Goal: Navigation & Orientation: Find specific page/section

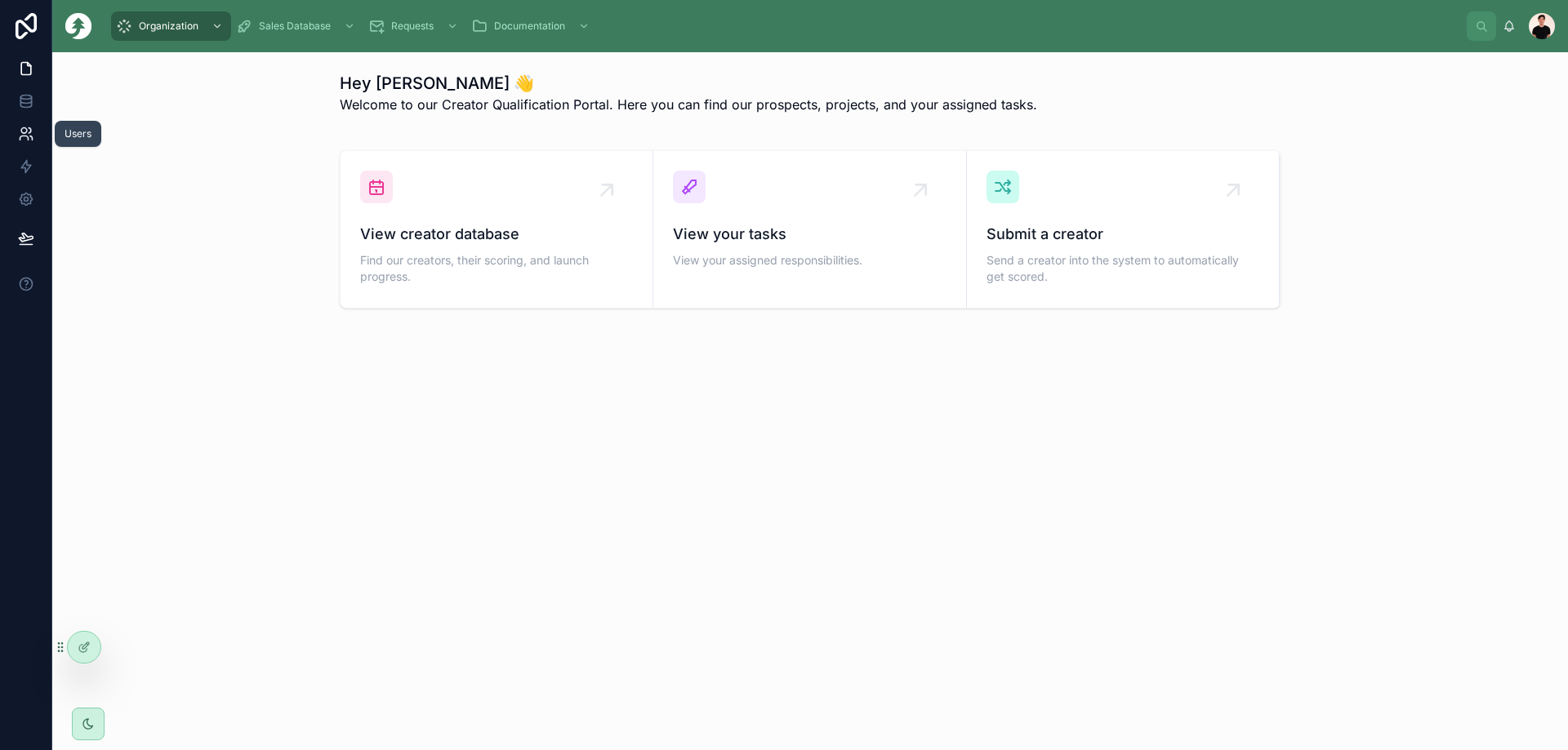
click at [26, 138] on icon at bounding box center [26, 133] width 17 height 17
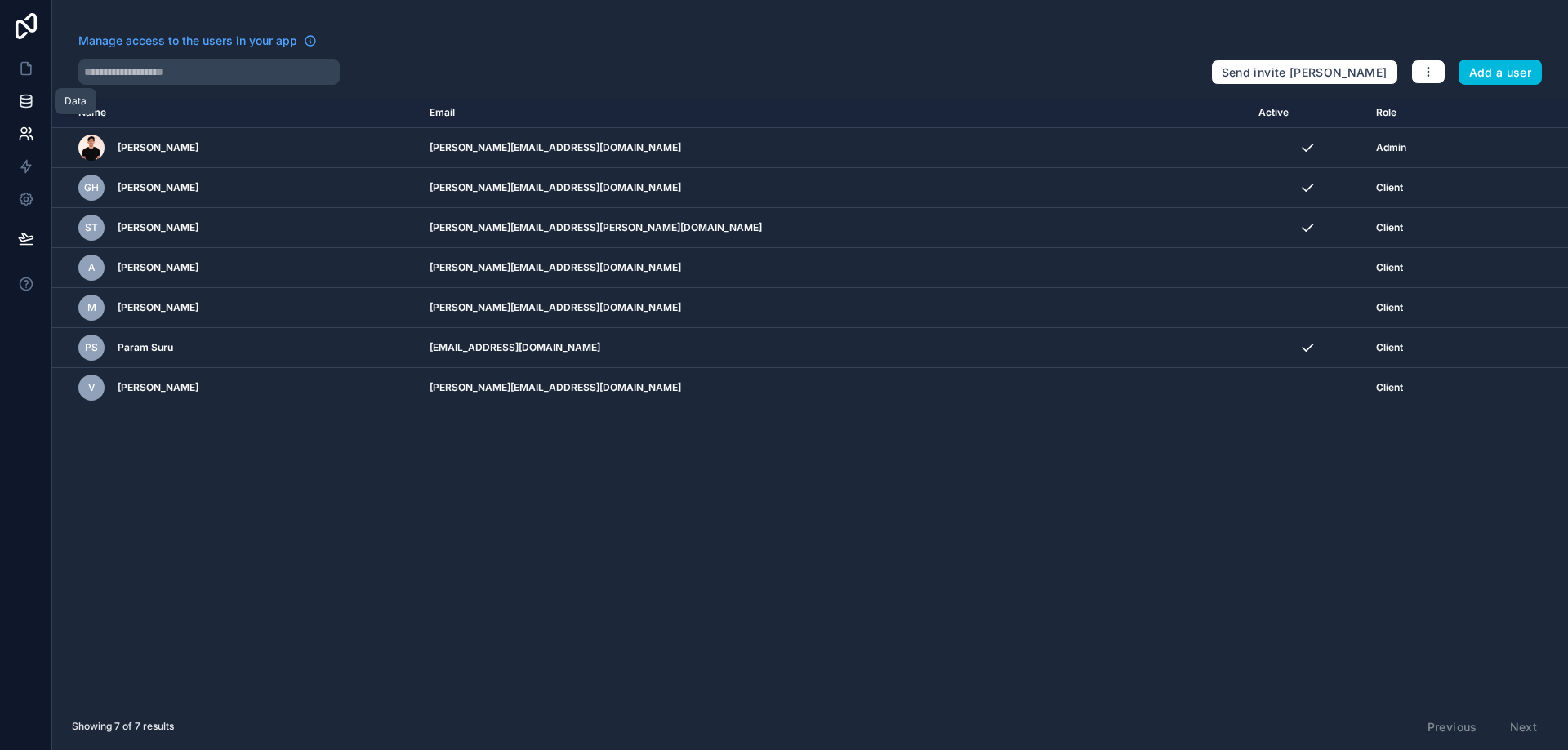
click at [36, 104] on link at bounding box center [25, 100] width 51 height 32
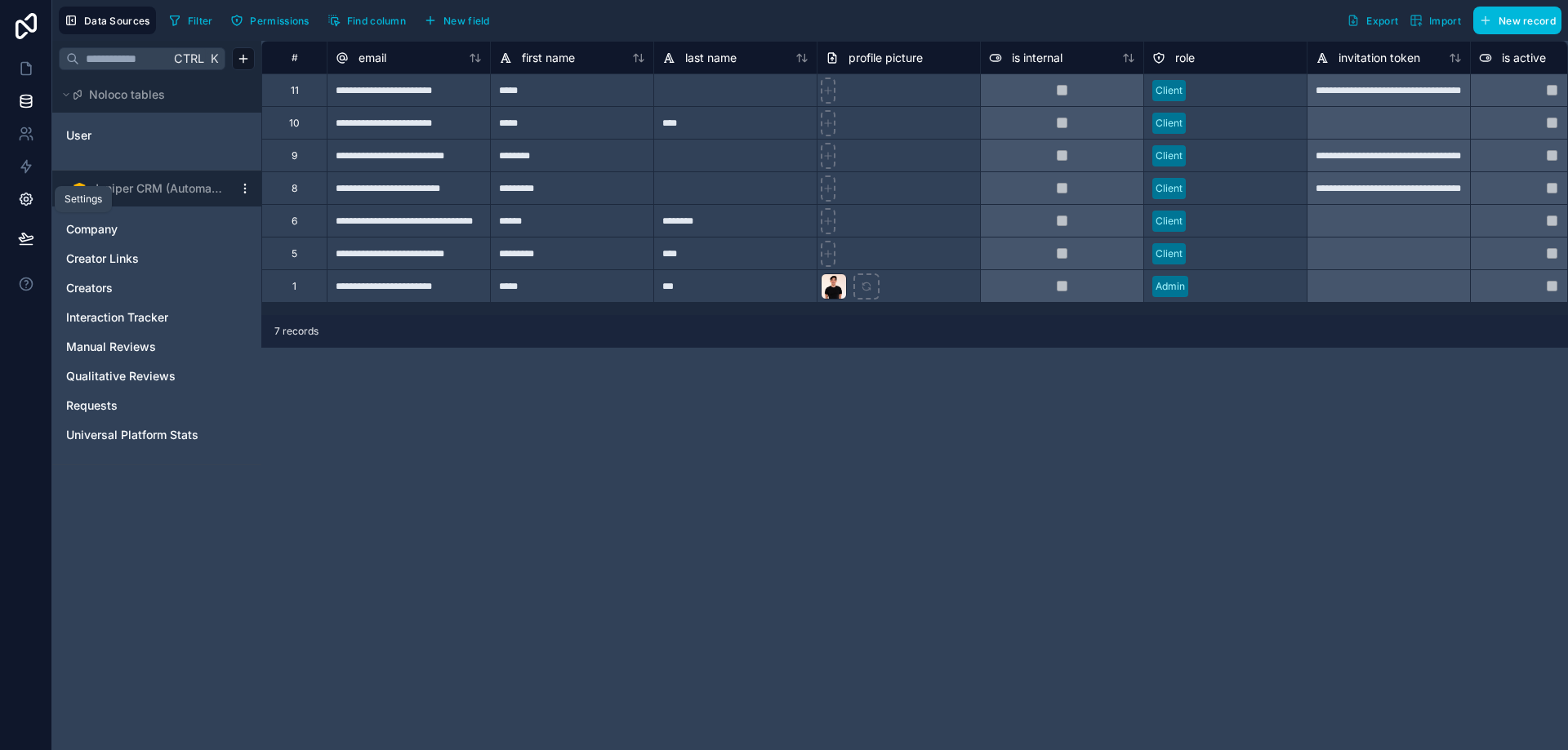
click at [26, 213] on link at bounding box center [25, 199] width 51 height 32
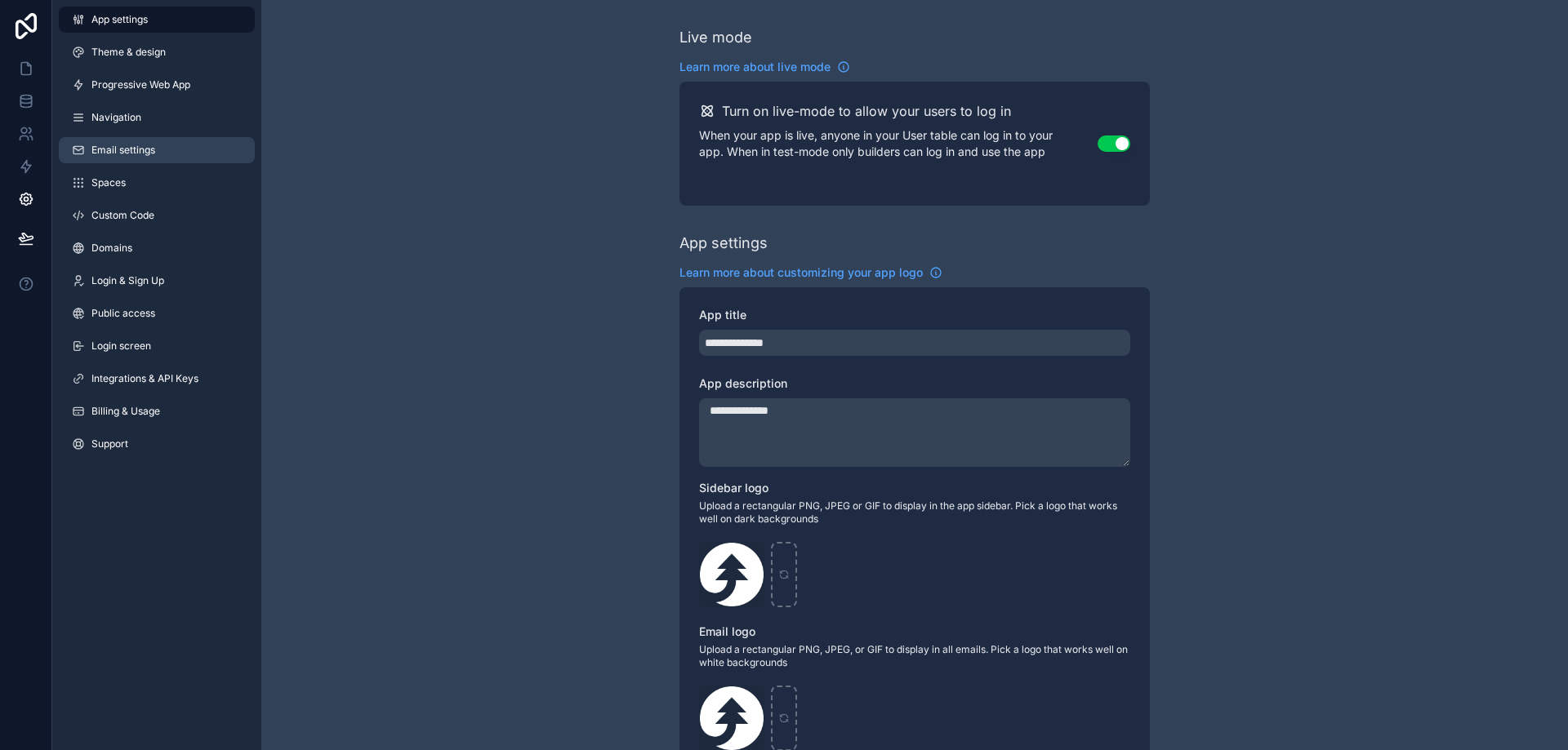
click at [168, 160] on link "Email settings" at bounding box center [156, 150] width 196 height 26
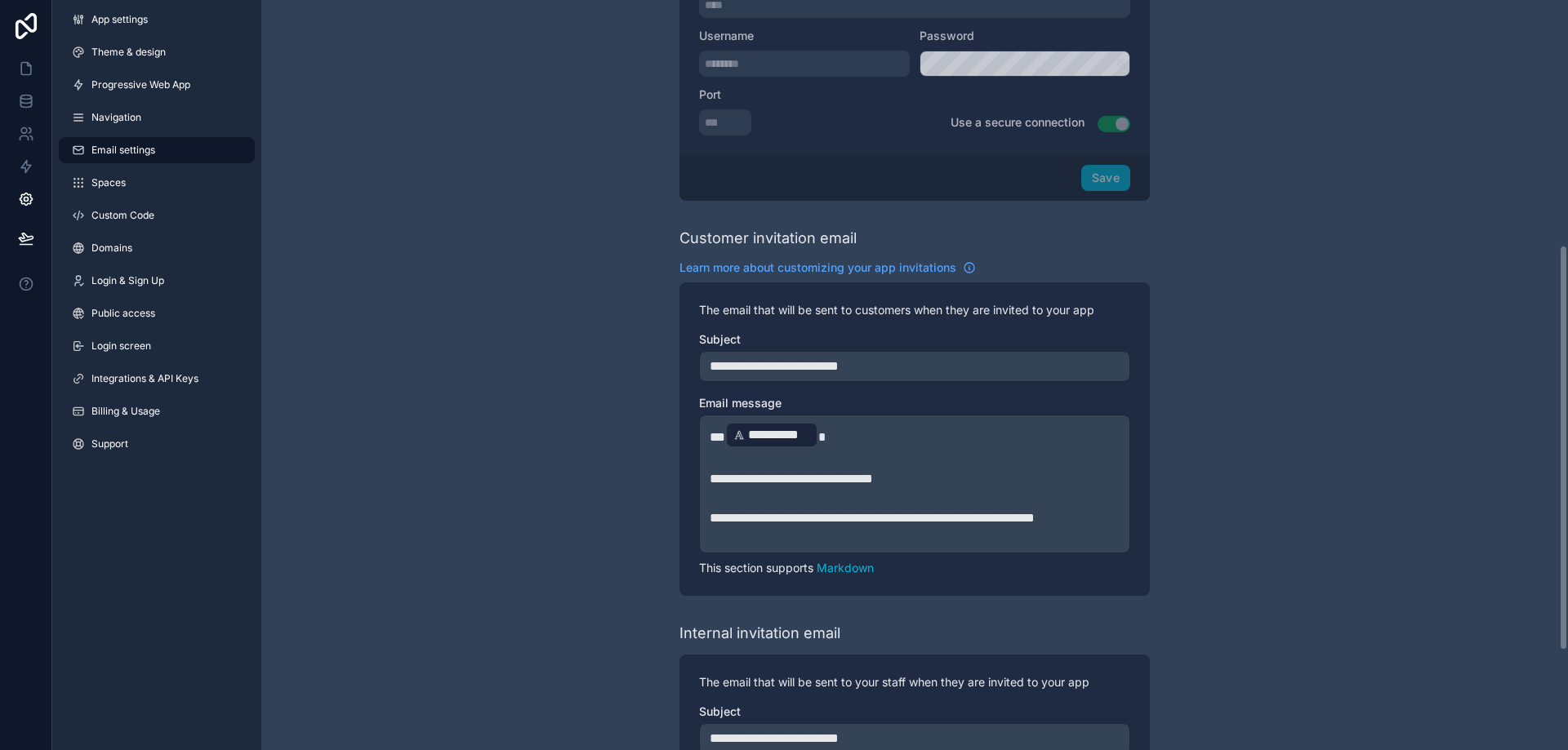
scroll to position [389, 0]
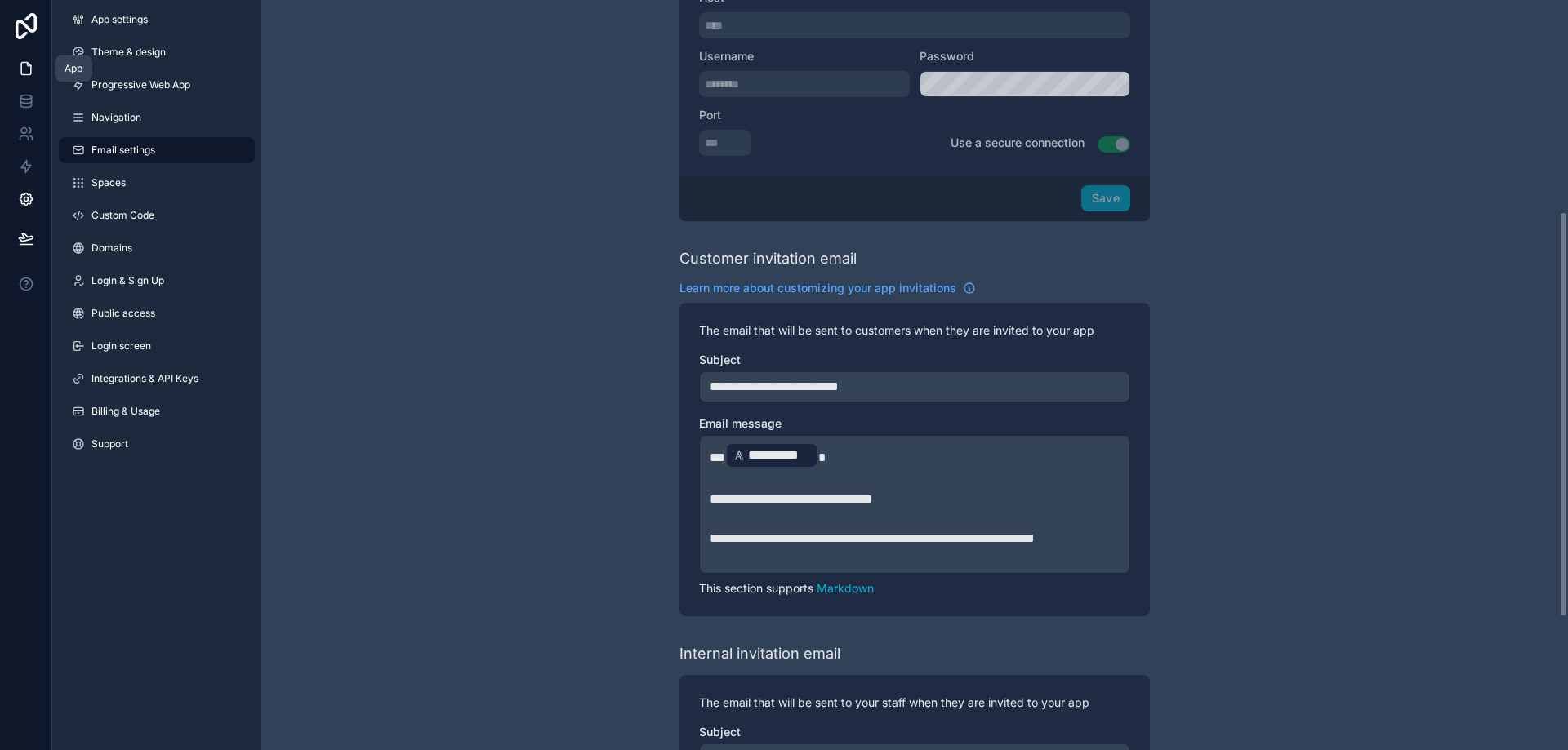
click at [23, 63] on icon at bounding box center [25, 69] width 10 height 12
